Goal: Task Accomplishment & Management: Manage account settings

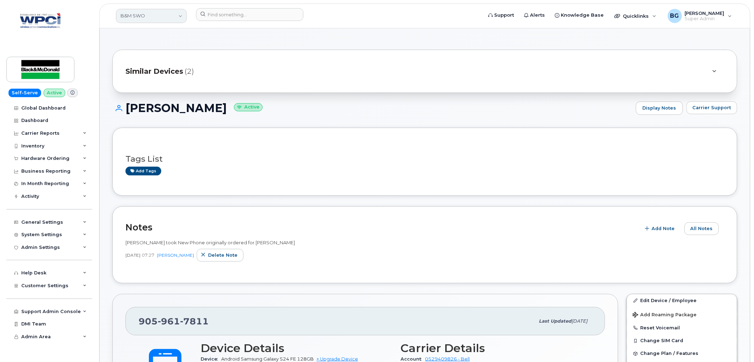
click at [135, 17] on link "B&M SWO" at bounding box center [151, 16] width 71 height 14
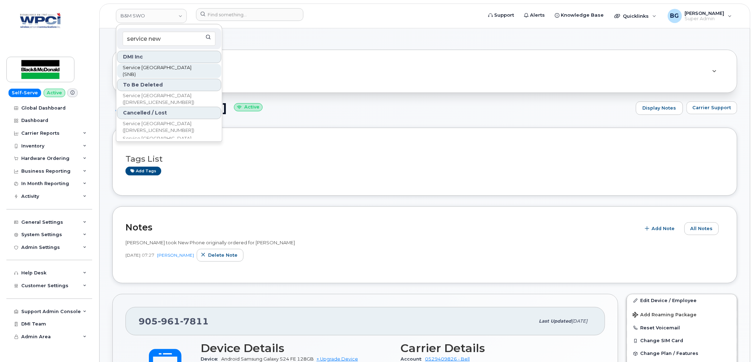
type input "service new"
click at [140, 68] on span "Service New Brunswick (SNB)" at bounding box center [163, 71] width 81 height 14
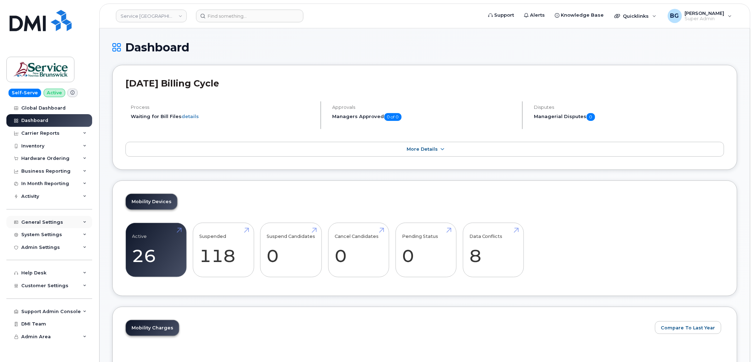
click at [48, 220] on div "General Settings" at bounding box center [42, 222] width 42 height 6
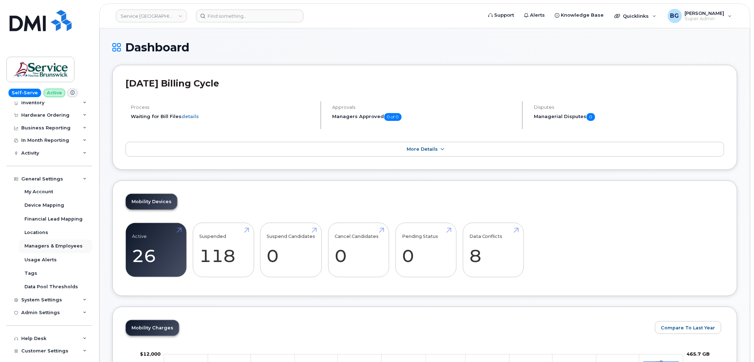
scroll to position [89, 0]
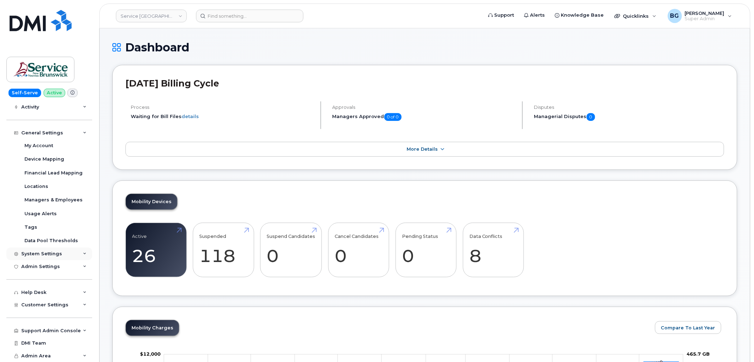
click at [35, 256] on div "System Settings" at bounding box center [41, 254] width 41 height 6
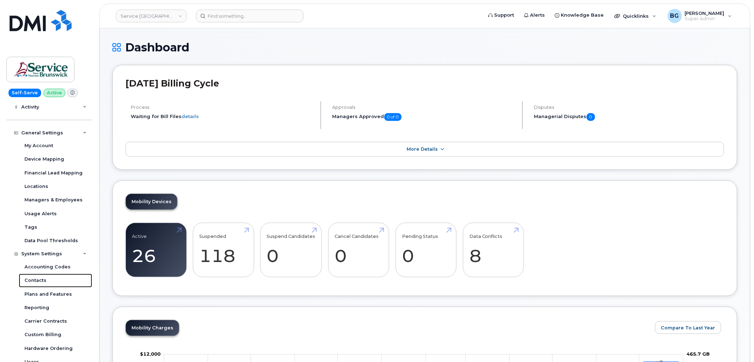
click at [35, 277] on div "Contacts" at bounding box center [35, 280] width 22 height 6
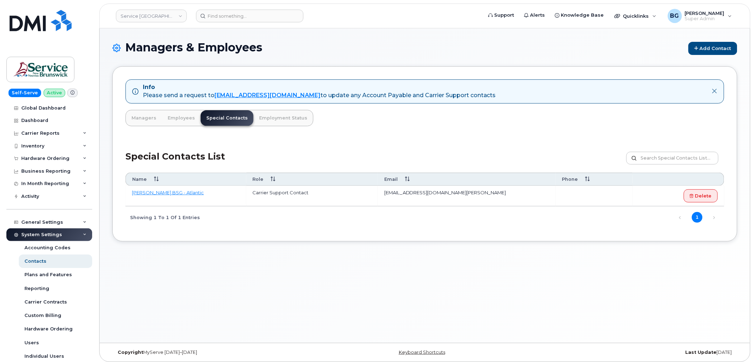
click at [400, 193] on td "rogersbsg.atlantic@rci.rogers.com" at bounding box center [467, 196] width 178 height 21
drag, startPoint x: 400, startPoint y: 193, endPoint x: 410, endPoint y: 193, distance: 10.6
click at [410, 193] on td "rogersbsg.atlantic@rci.rogers.com" at bounding box center [467, 196] width 178 height 21
click at [398, 191] on td "rogersbsg.atlantic@rci.rogers.com" at bounding box center [467, 196] width 178 height 21
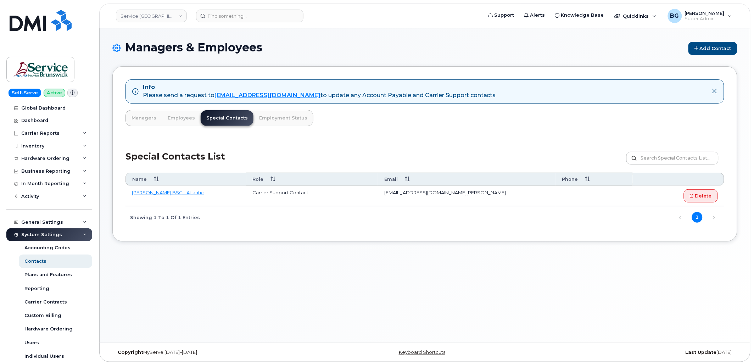
click at [440, 35] on div "Managers & Employees Add Contact Info Please send a request to mobilitysupport@…" at bounding box center [425, 185] width 650 height 314
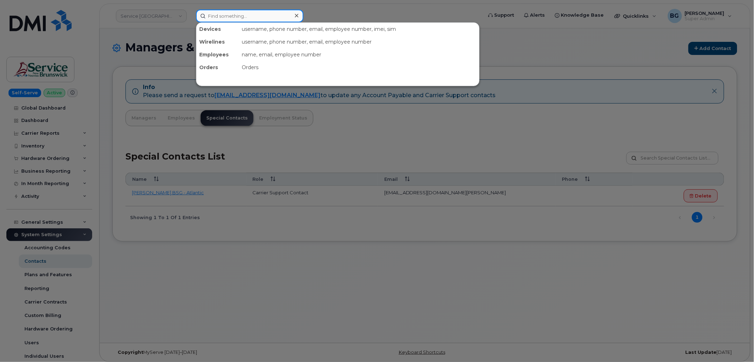
click at [228, 16] on input at bounding box center [249, 16] width 107 height 13
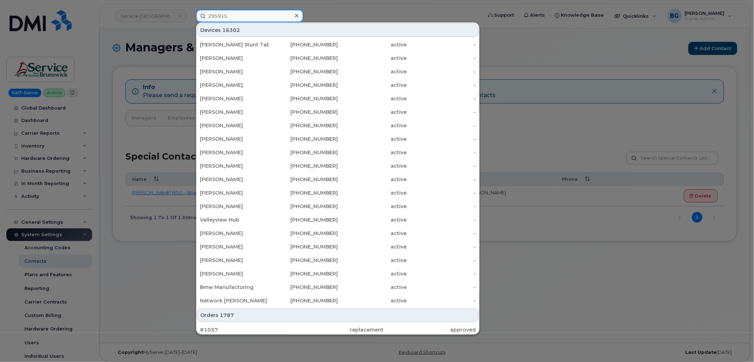
type input "295915"
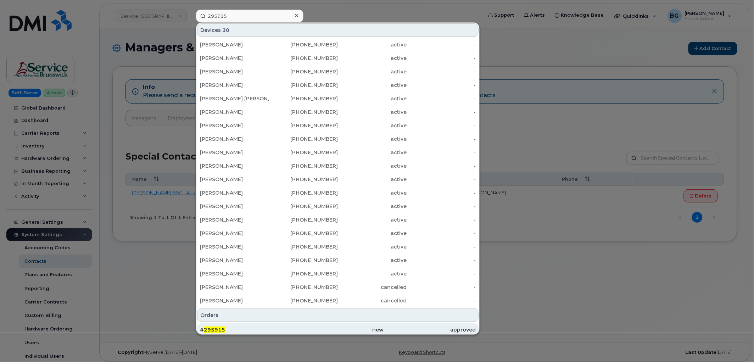
click at [204, 327] on span "295915" at bounding box center [214, 329] width 21 height 6
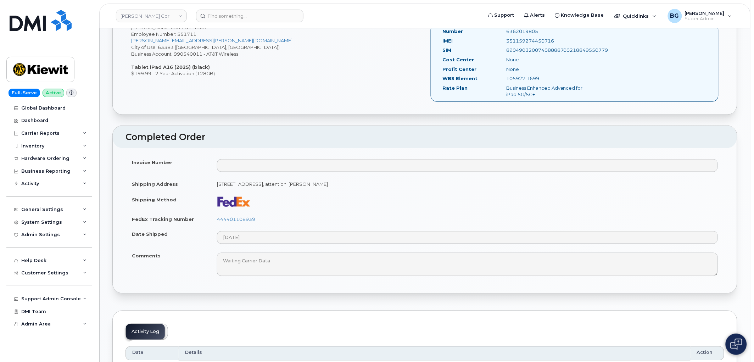
scroll to position [184, 0]
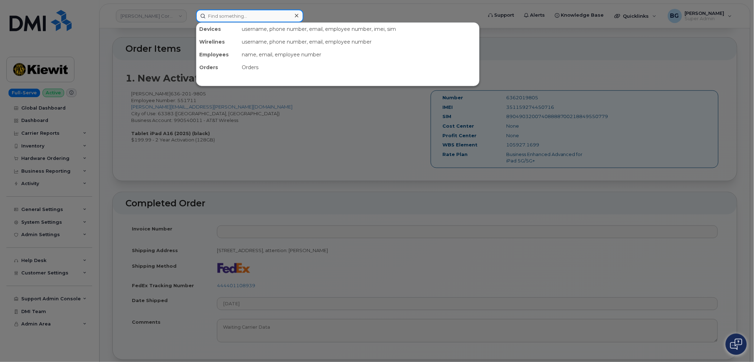
click at [242, 15] on input at bounding box center [249, 16] width 107 height 13
drag, startPoint x: 306, startPoint y: 143, endPoint x: 305, endPoint y: 137, distance: 6.8
click at [306, 142] on div at bounding box center [377, 181] width 754 height 362
click at [250, 12] on input at bounding box center [249, 16] width 107 height 13
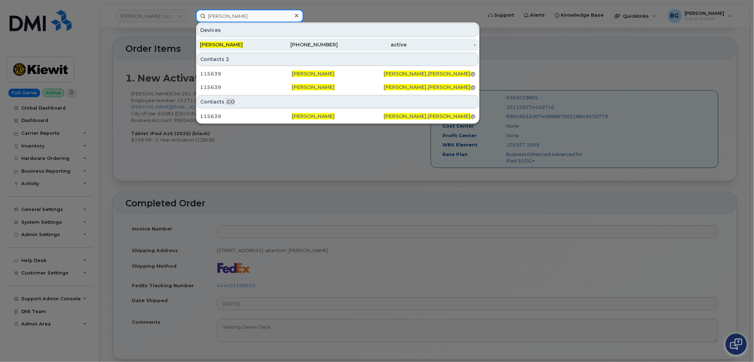
type input "[PERSON_NAME]"
click at [338, 40] on div "[PHONE_NUMBER]" at bounding box center [372, 44] width 69 height 13
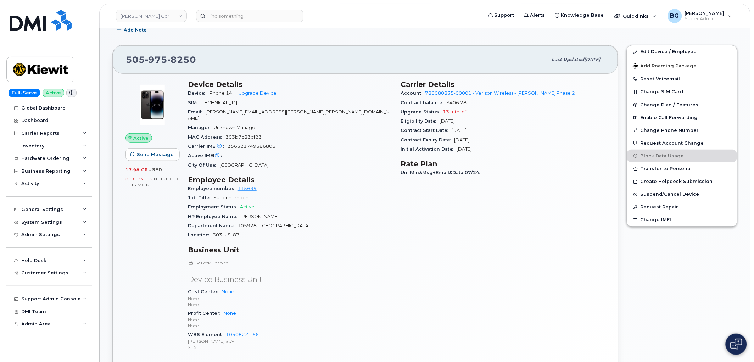
scroll to position [105, 0]
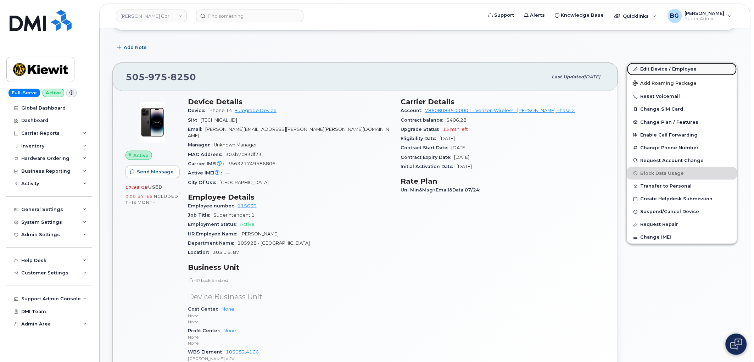
click at [656, 66] on link "Edit Device / Employee" at bounding box center [682, 69] width 110 height 13
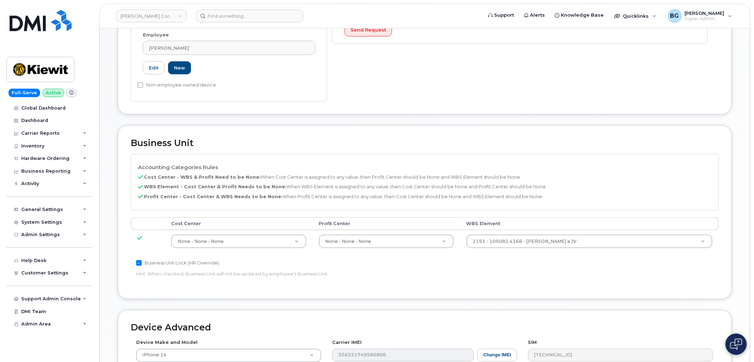
scroll to position [236, 0]
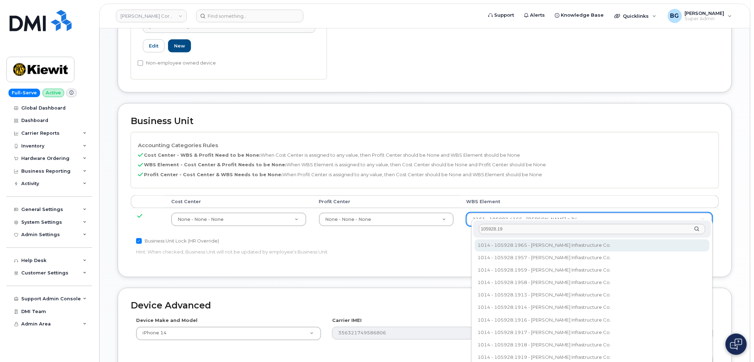
type input "105928.190"
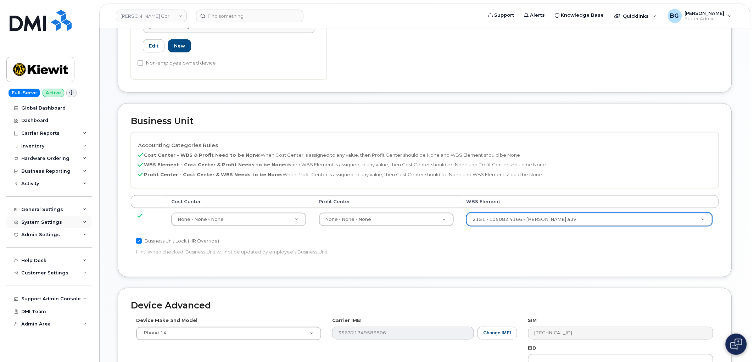
click at [41, 219] on div "System Settings" at bounding box center [49, 222] width 86 height 13
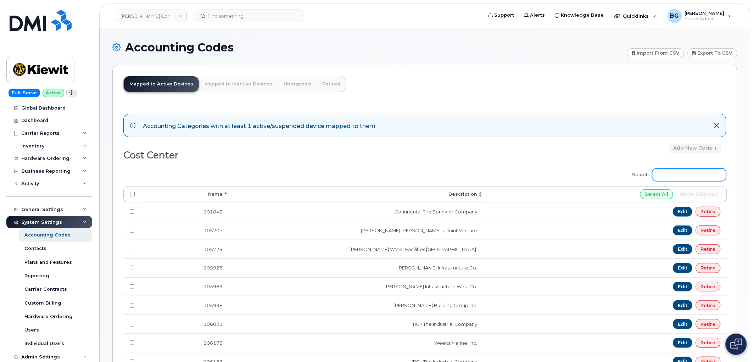
click at [684, 171] on input "Search:" at bounding box center [689, 174] width 74 height 13
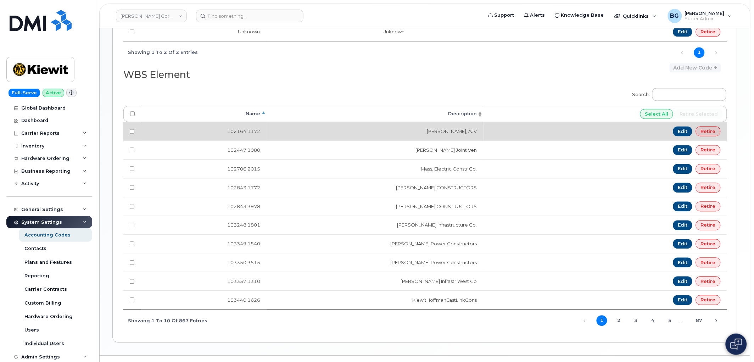
scroll to position [486, 0]
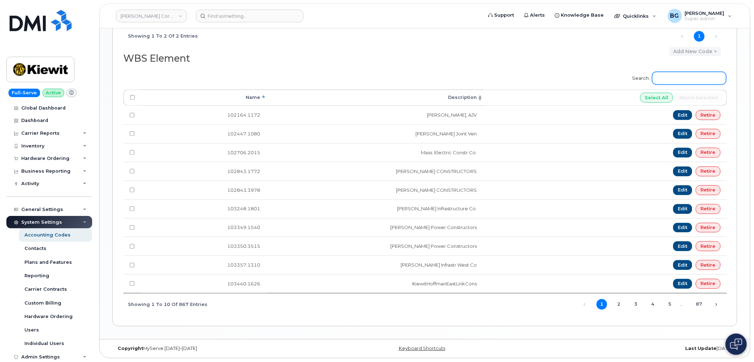
click at [683, 79] on input "Search:" at bounding box center [689, 78] width 74 height 13
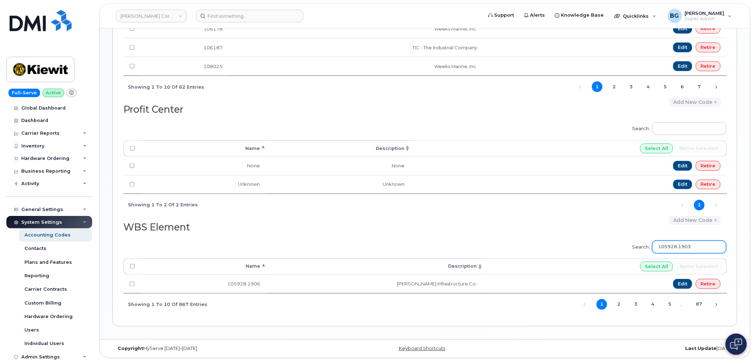
scroll to position [313, 0]
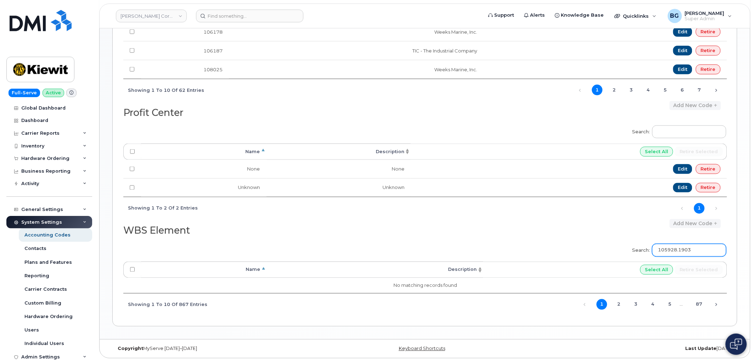
drag, startPoint x: 712, startPoint y: 246, endPoint x: 590, endPoint y: 252, distance: 122.7
click at [592, 250] on div "Search: 105928.1903 Processing... Name Description Select All Retire selected N…" at bounding box center [424, 277] width 603 height 76
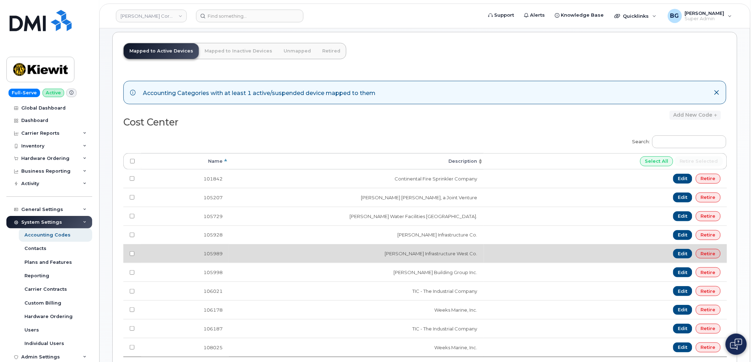
scroll to position [0, 0]
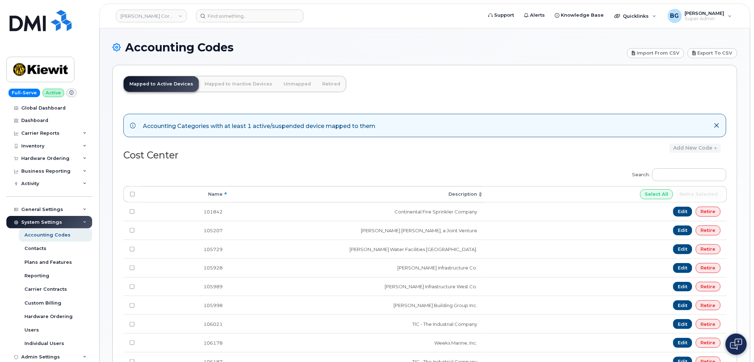
type input "105928.1903"
click at [291, 82] on link "Unmapped" at bounding box center [297, 84] width 39 height 16
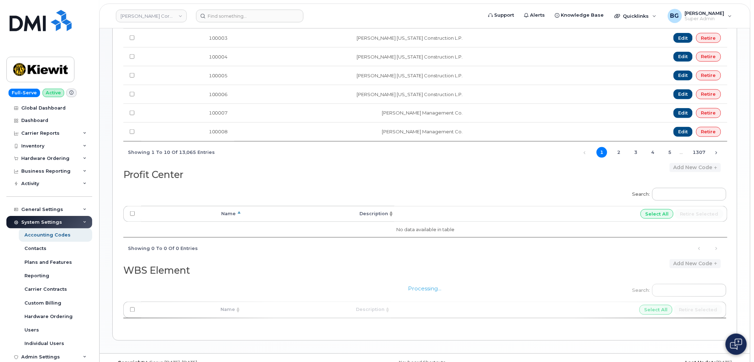
scroll to position [255, 0]
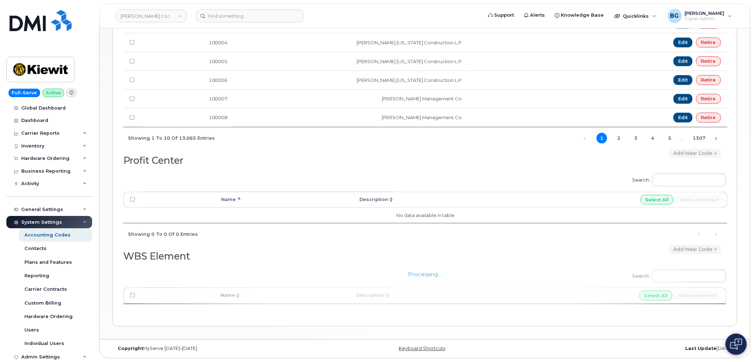
click at [536, 237] on div "Search: Processing... Name Description Select All Retire selected No data avail…" at bounding box center [424, 207] width 603 height 76
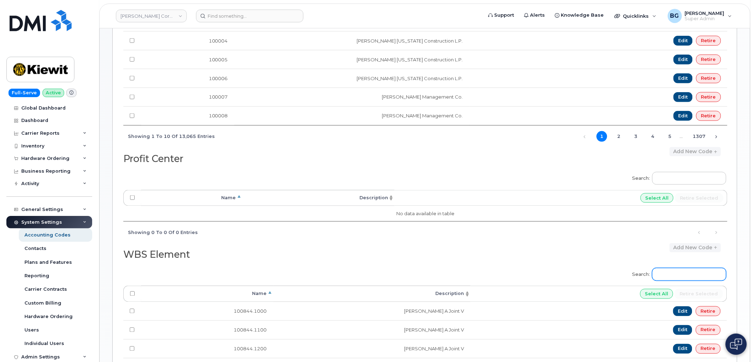
click at [692, 279] on input "Search:" at bounding box center [689, 274] width 74 height 13
paste input "105928.1903"
type input "105928.1903"
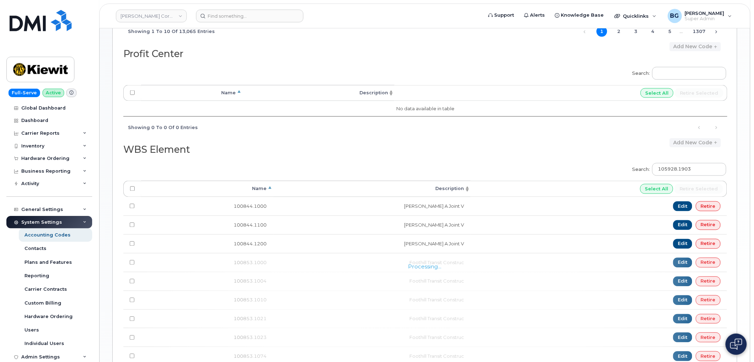
scroll to position [285, 0]
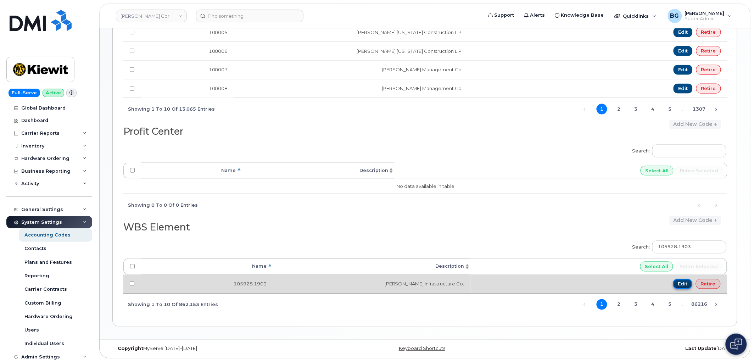
click at [682, 282] on link "Edit" at bounding box center [682, 284] width 19 height 10
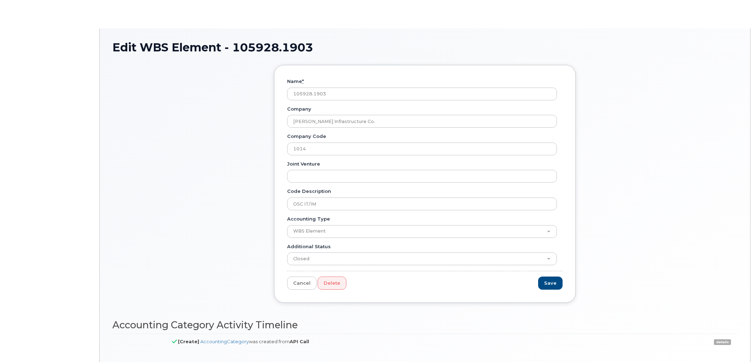
type input "OSC IT/IM"
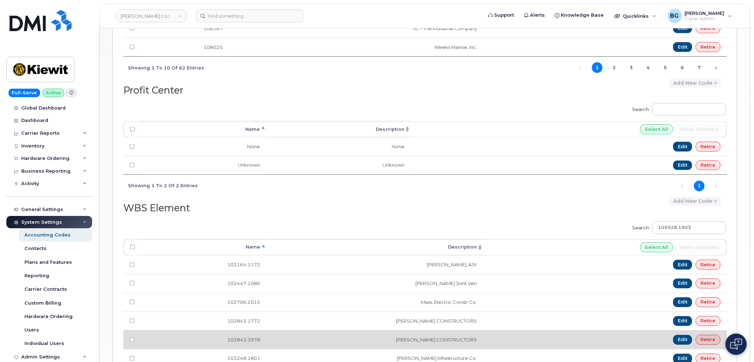
scroll to position [446, 0]
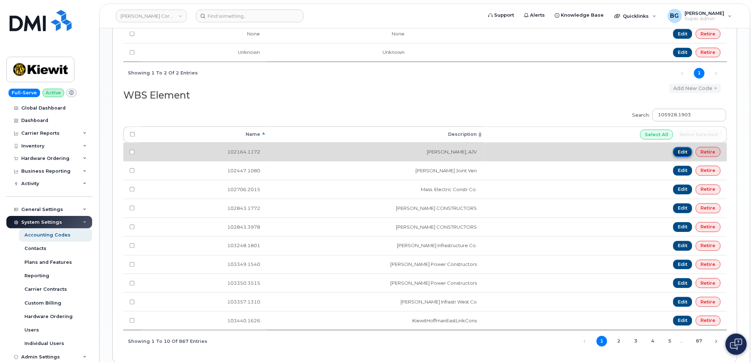
click at [680, 152] on link "Edit" at bounding box center [682, 152] width 19 height 10
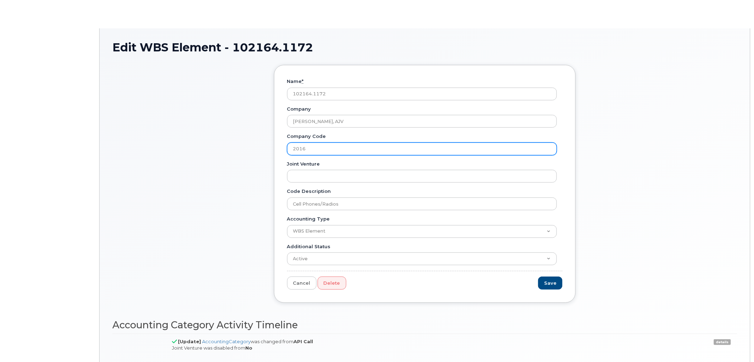
type input "Cell Phones/Radios"
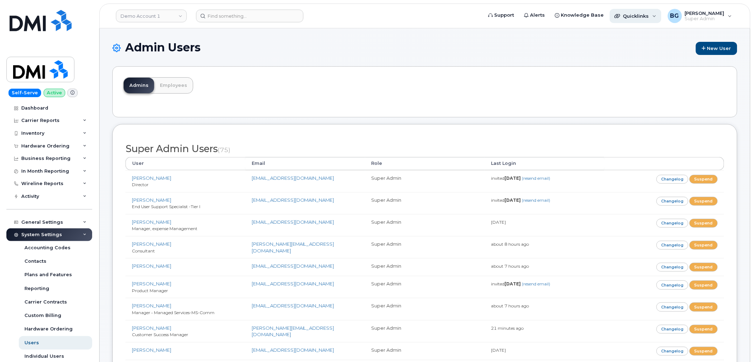
scroll to position [823, 0]
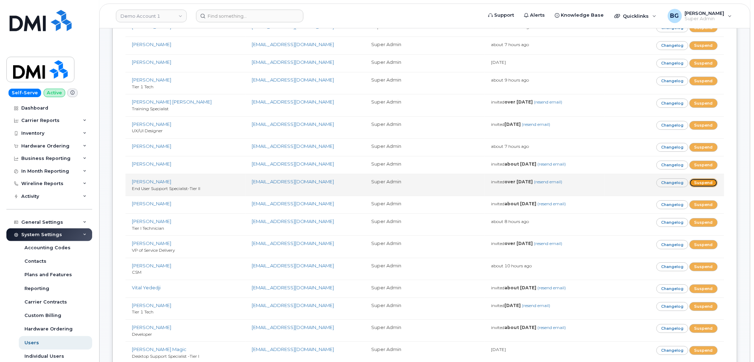
click at [704, 182] on link "Suspend" at bounding box center [703, 182] width 28 height 9
